Goal: Check status

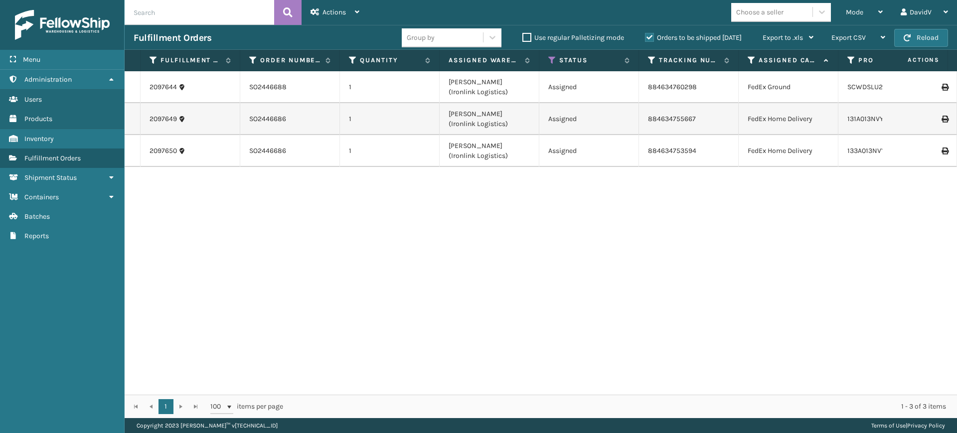
click at [372, 293] on div "2097644 SO2446688 1 [PERSON_NAME] (Ironlink Logistics) Assigned 884634760298 Fe…" at bounding box center [541, 233] width 833 height 324
click at [650, 36] on label "Orders to be shipped [DATE]" at bounding box center [693, 37] width 97 height 8
click at [646, 36] on input "Orders to be shipped [DATE]" at bounding box center [645, 35] width 0 height 6
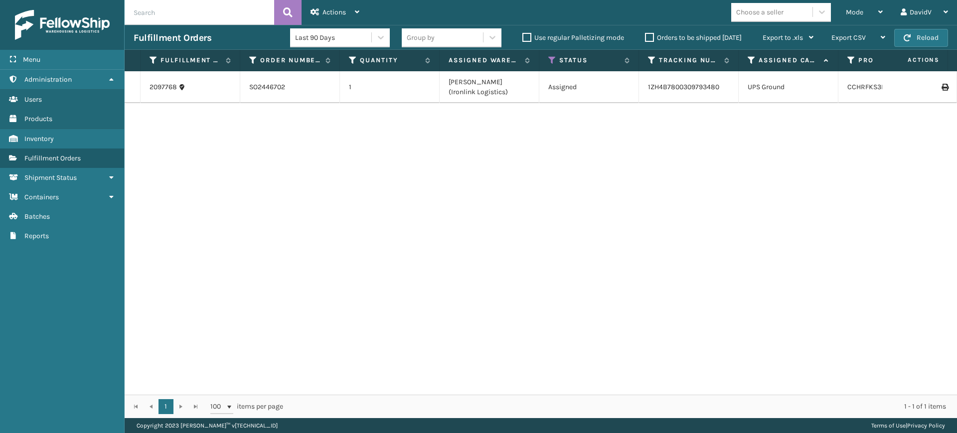
click at [650, 36] on label "Orders to be shipped [DATE]" at bounding box center [693, 37] width 97 height 8
click at [646, 36] on input "Orders to be shipped [DATE]" at bounding box center [645, 35] width 0 height 6
click at [650, 36] on label "Orders to be shipped [DATE]" at bounding box center [693, 37] width 97 height 8
click at [646, 36] on input "Orders to be shipped [DATE]" at bounding box center [645, 35] width 0 height 6
click at [525, 202] on div "2097768 SO2446702 1 [PERSON_NAME] (Ironlink Logistics) Assigned 1ZH4B7800309793…" at bounding box center [541, 233] width 833 height 324
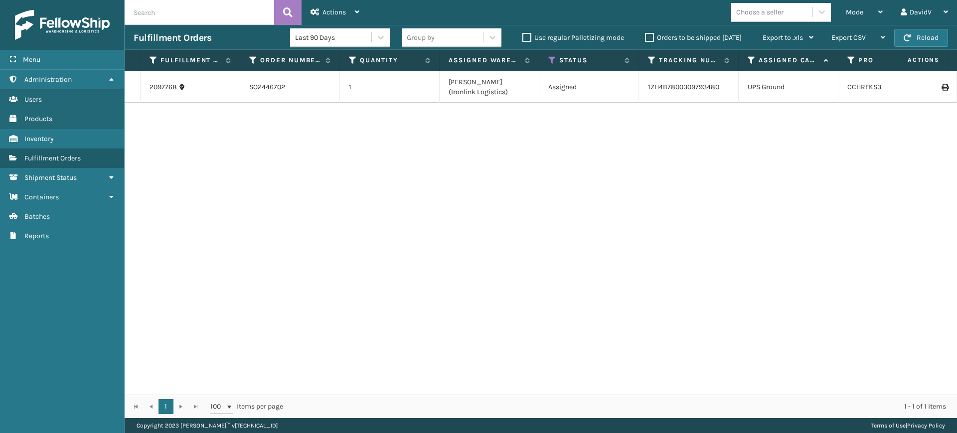
click at [644, 39] on div "Orders to be shipped [DATE]" at bounding box center [695, 38] width 118 height 12
click at [649, 36] on label "Orders to be shipped [DATE]" at bounding box center [693, 37] width 97 height 8
click at [646, 36] on input "Orders to be shipped [DATE]" at bounding box center [645, 35] width 0 height 6
click at [649, 36] on label "Orders to be shipped [DATE]" at bounding box center [693, 37] width 97 height 8
click at [646, 36] on input "Orders to be shipped [DATE]" at bounding box center [645, 35] width 0 height 6
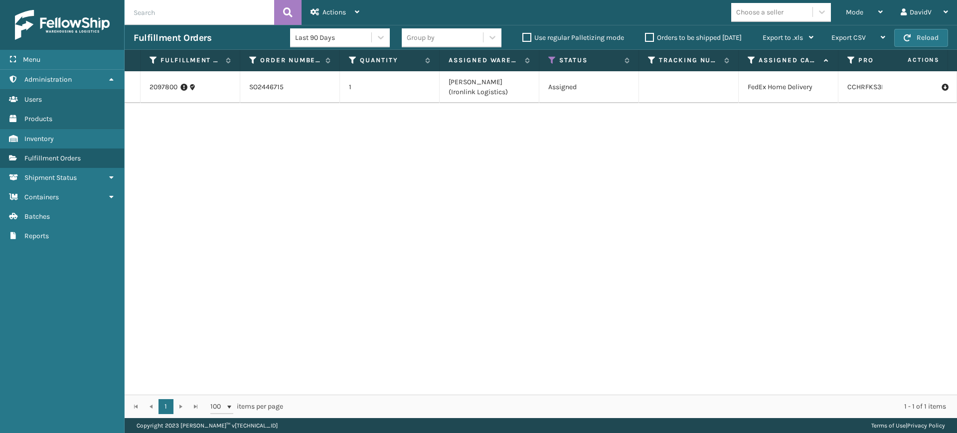
click at [649, 36] on label "Orders to be shipped [DATE]" at bounding box center [693, 37] width 97 height 8
click at [646, 36] on input "Orders to be shipped [DATE]" at bounding box center [645, 35] width 0 height 6
